Goal: Contribute content: Add original content to the website for others to see

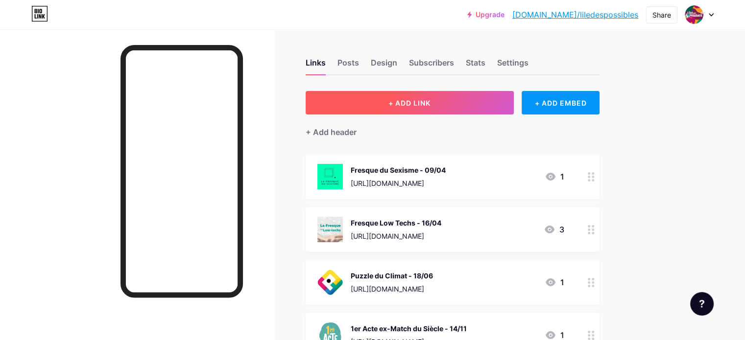
click at [437, 108] on button "+ ADD LINK" at bounding box center [409, 102] width 208 height 23
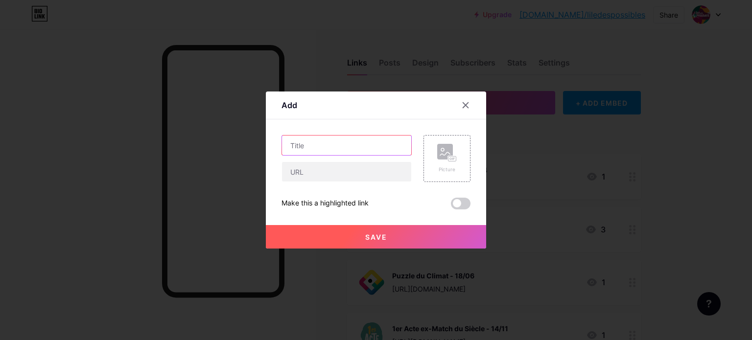
click at [300, 143] on input "text" at bounding box center [346, 146] width 129 height 20
type input "S"
type input "A pourvoir : Service Civique"
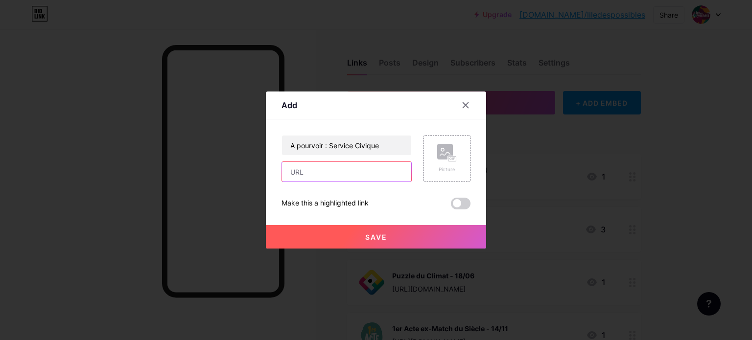
paste input "[URL][DOMAIN_NAME]"
click at [311, 165] on input "text" at bounding box center [346, 172] width 129 height 20
type input "[URL][DOMAIN_NAME]"
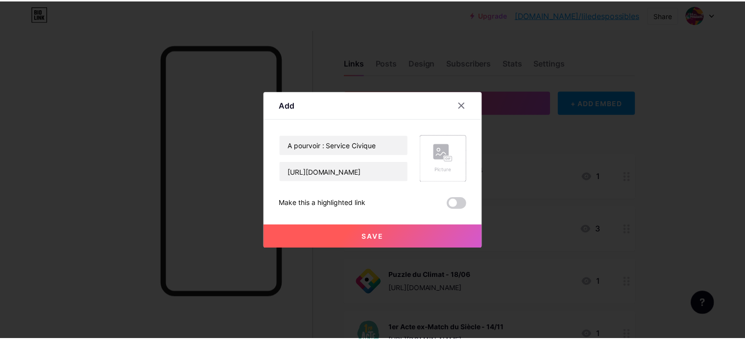
scroll to position [0, 0]
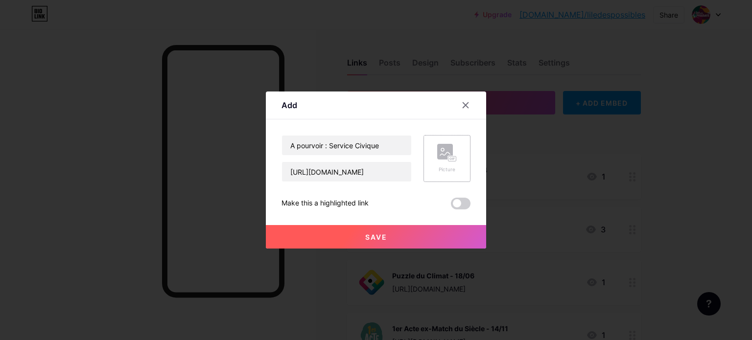
click at [448, 160] on rect at bounding box center [452, 159] width 9 height 6
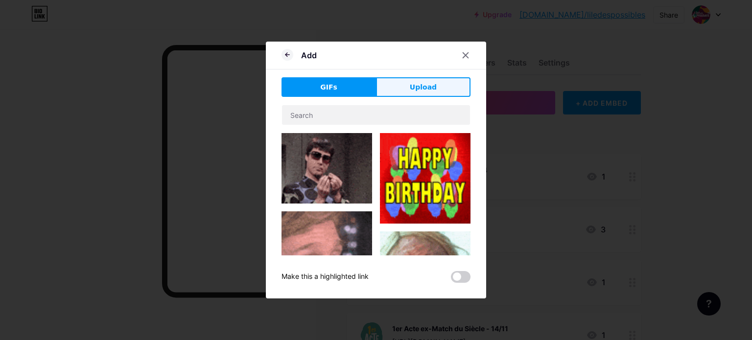
click at [416, 86] on span "Upload" at bounding box center [423, 87] width 27 height 10
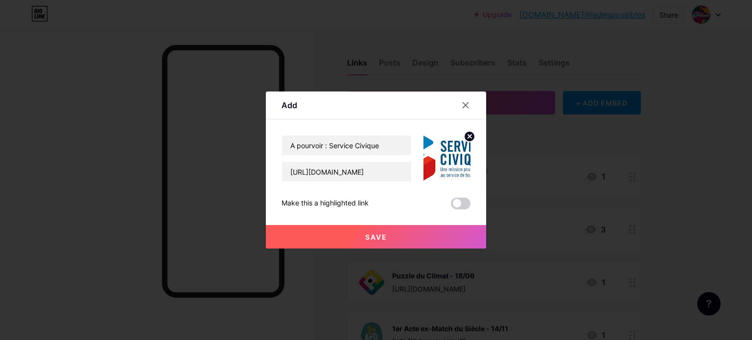
click at [374, 232] on button "Save" at bounding box center [376, 236] width 220 height 23
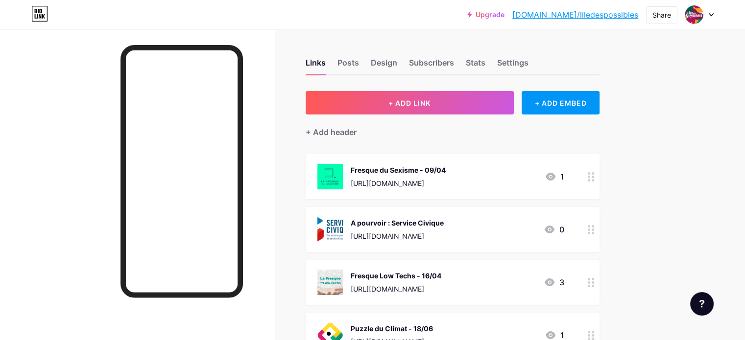
click at [599, 249] on div at bounding box center [591, 229] width 17 height 45
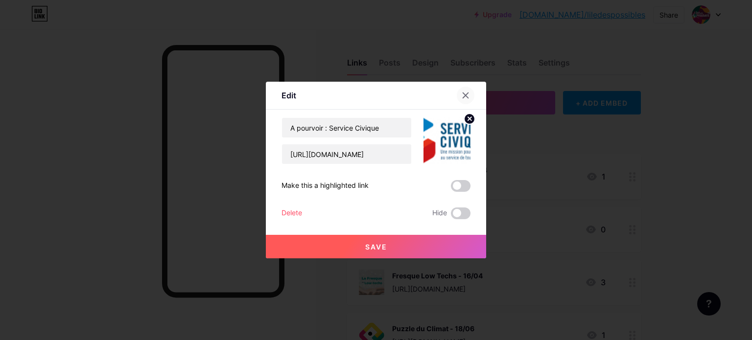
click at [466, 91] on div at bounding box center [466, 96] width 18 height 18
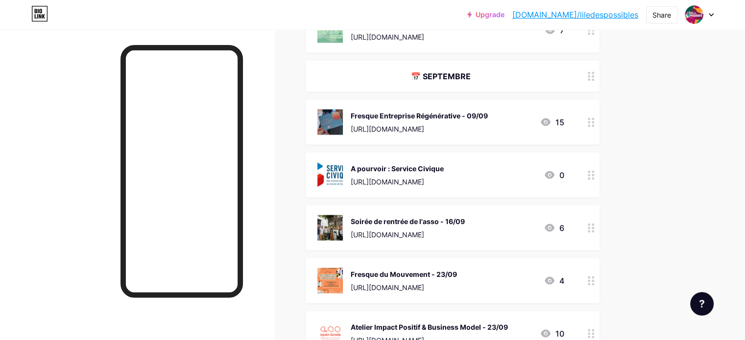
scroll to position [1896, 0]
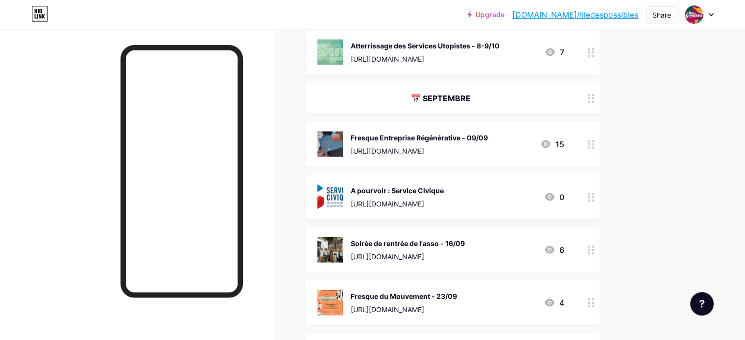
click at [599, 142] on div at bounding box center [591, 144] width 17 height 45
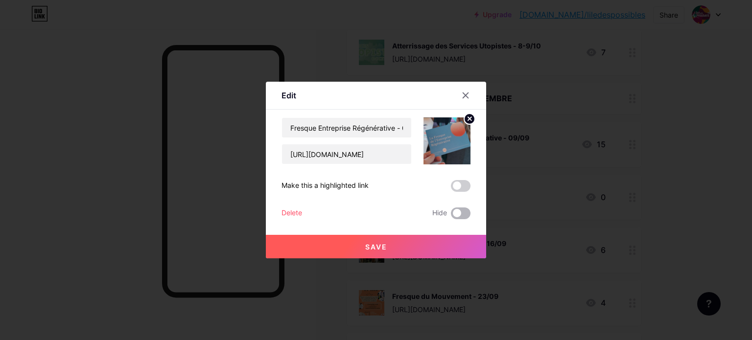
click at [460, 214] on span at bounding box center [461, 214] width 20 height 12
click at [451, 216] on input "checkbox" at bounding box center [451, 216] width 0 height 0
click at [378, 246] on span "Save" at bounding box center [376, 247] width 22 height 8
